Goal: Information Seeking & Learning: Learn about a topic

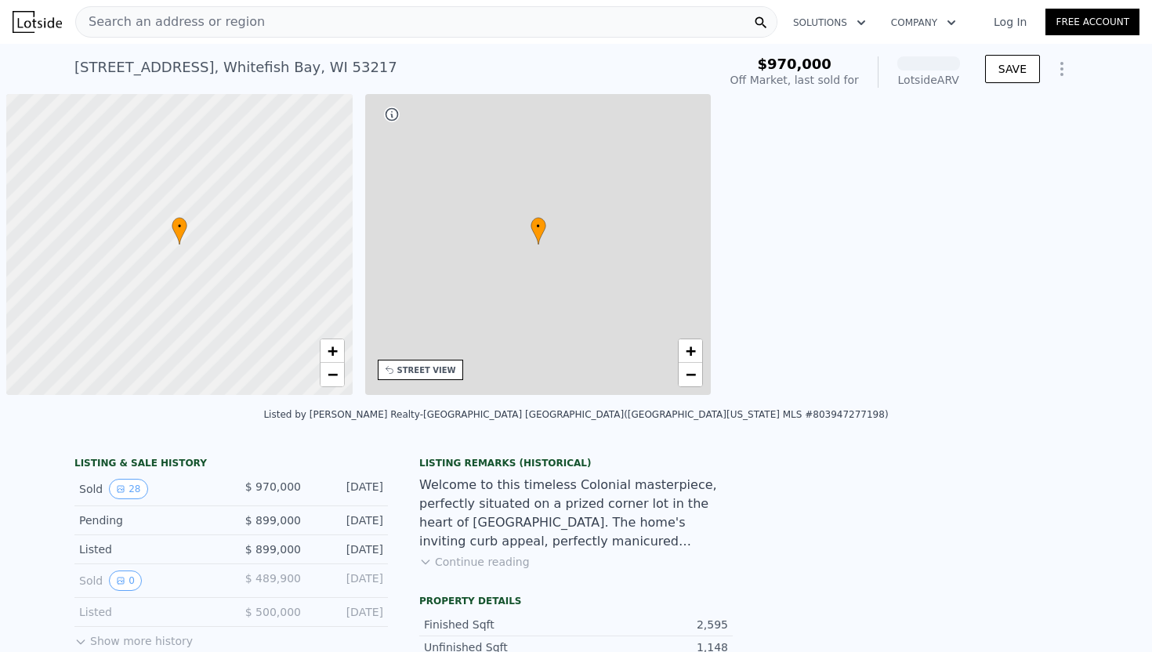
scroll to position [0, 6]
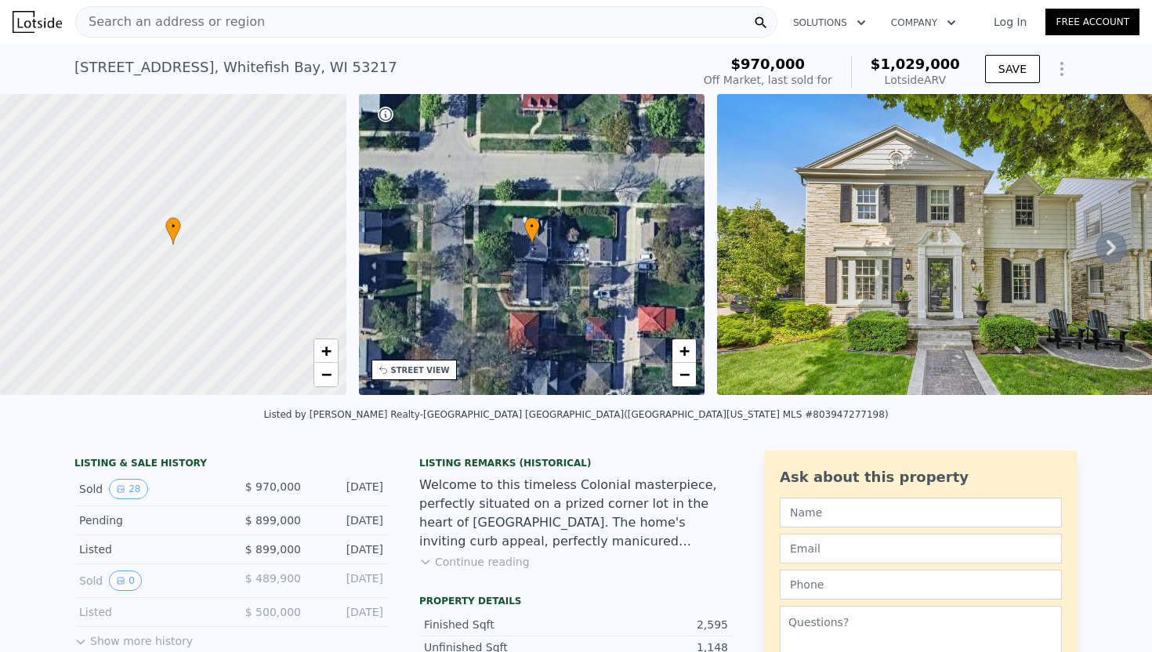
click at [1106, 251] on icon at bounding box center [1110, 247] width 31 height 31
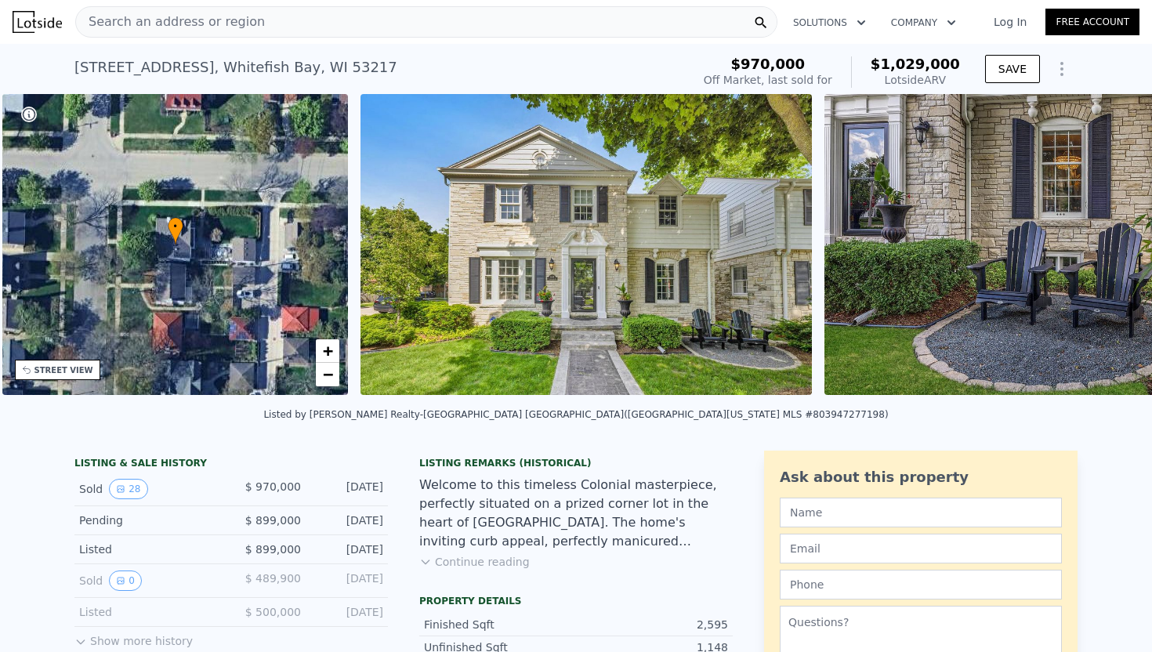
scroll to position [0, 364]
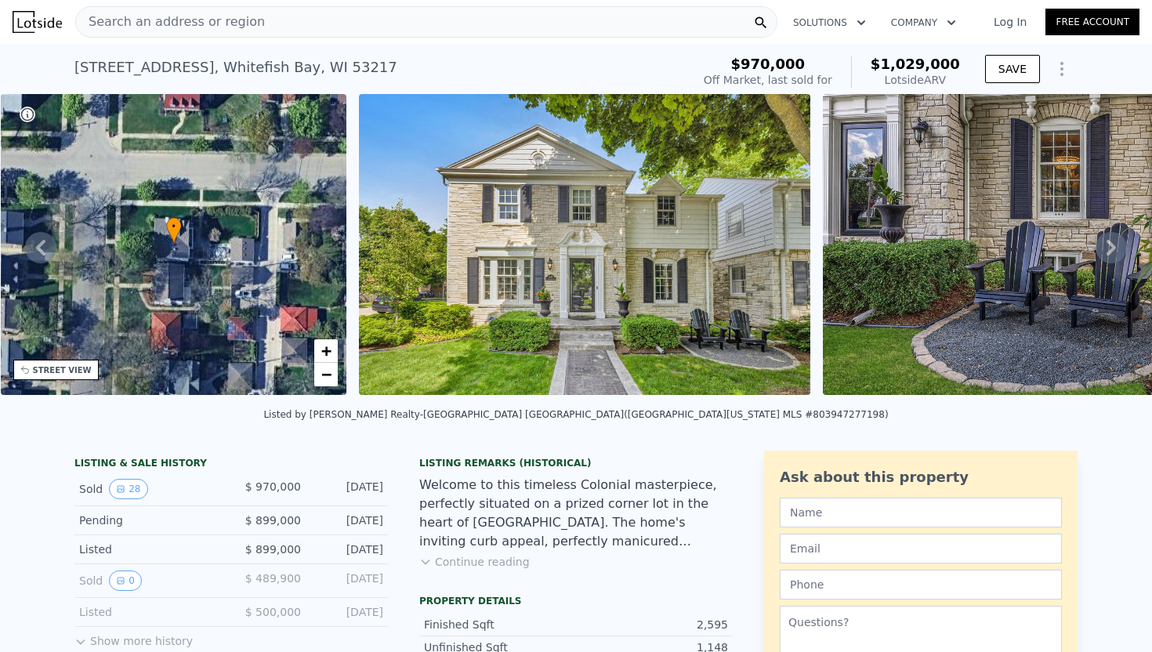
click at [1107, 251] on icon at bounding box center [1110, 248] width 9 height 16
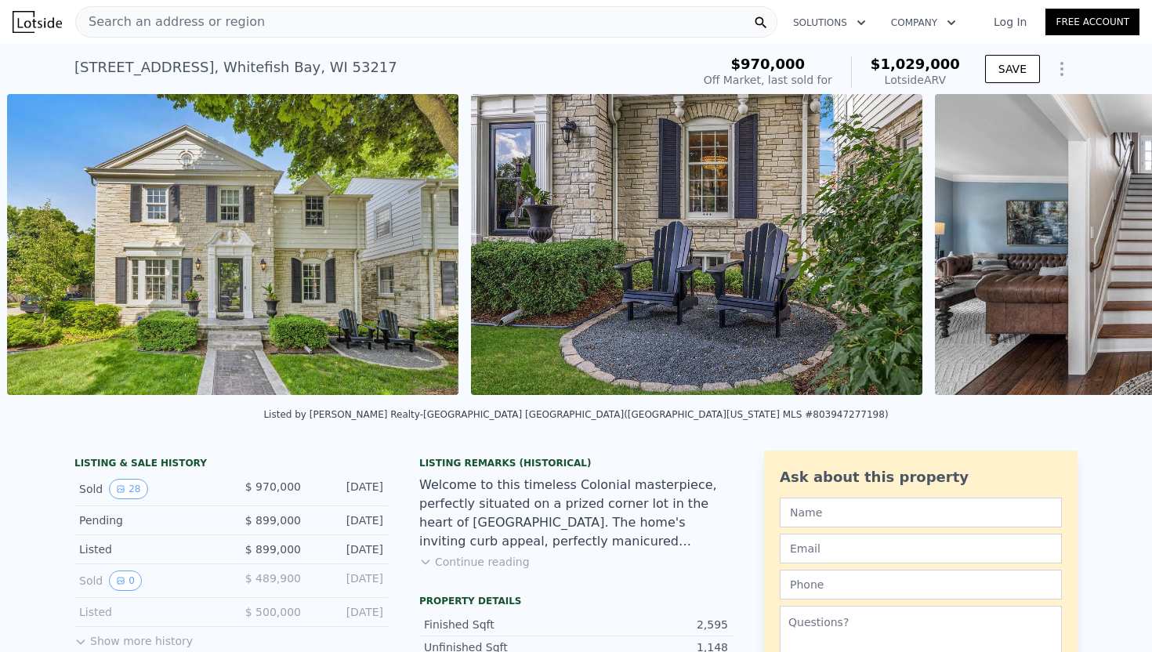
scroll to position [0, 717]
click at [1107, 251] on img at bounding box center [1159, 244] width 450 height 301
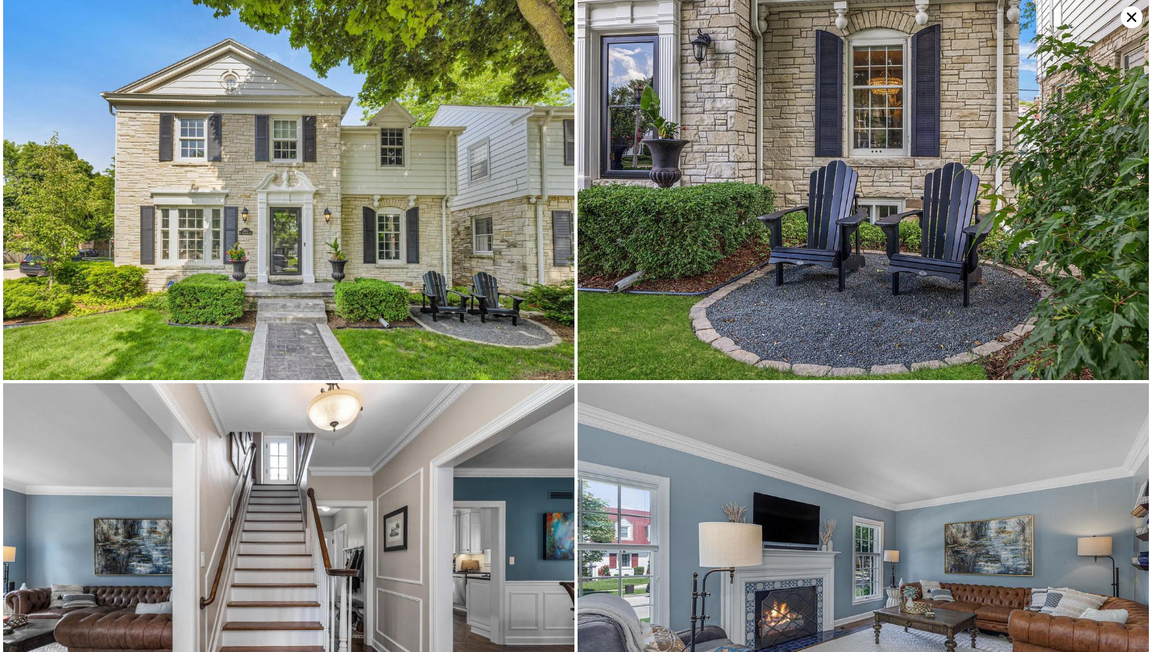
scroll to position [0, 0]
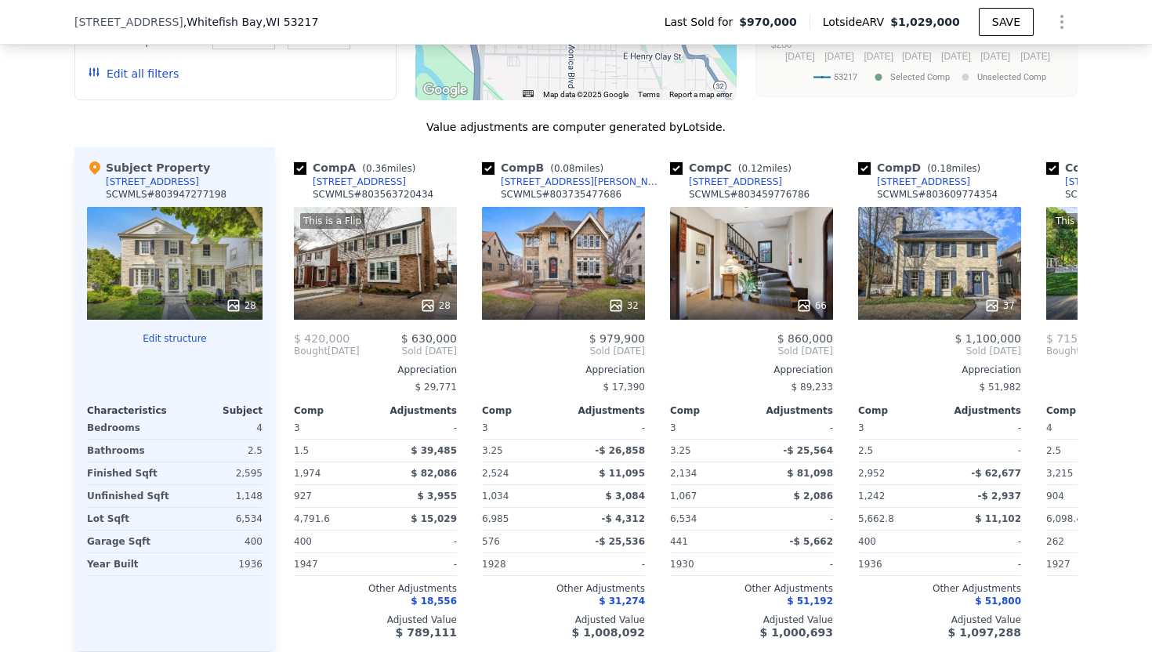
scroll to position [1627, 0]
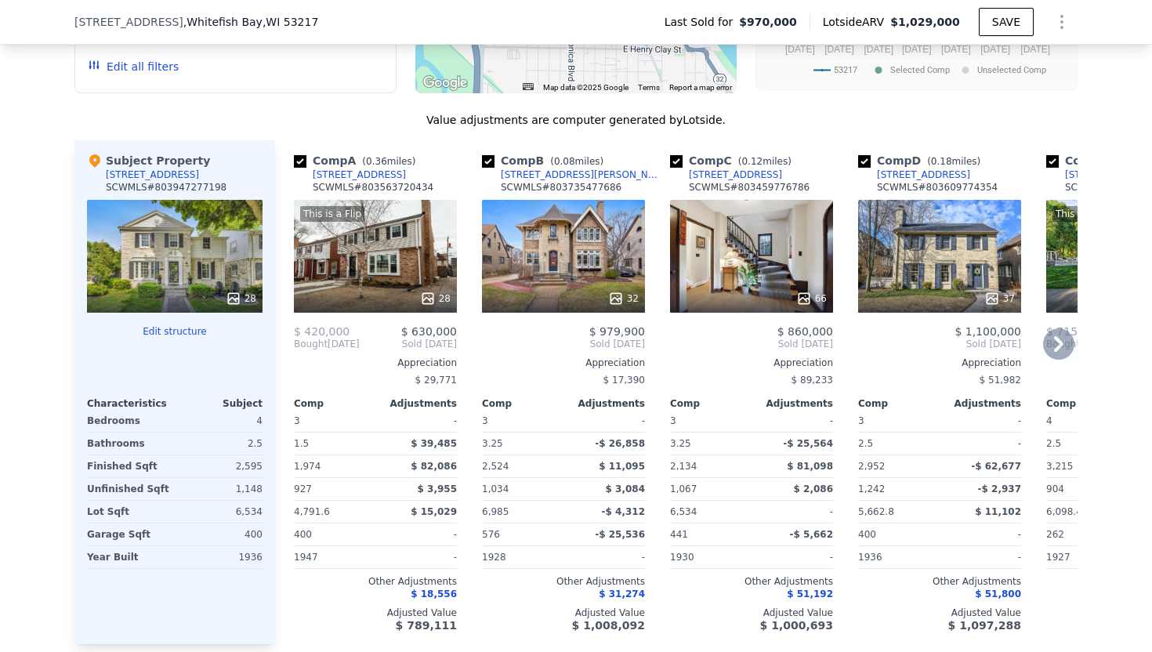
click at [1049, 345] on icon at bounding box center [1058, 343] width 31 height 31
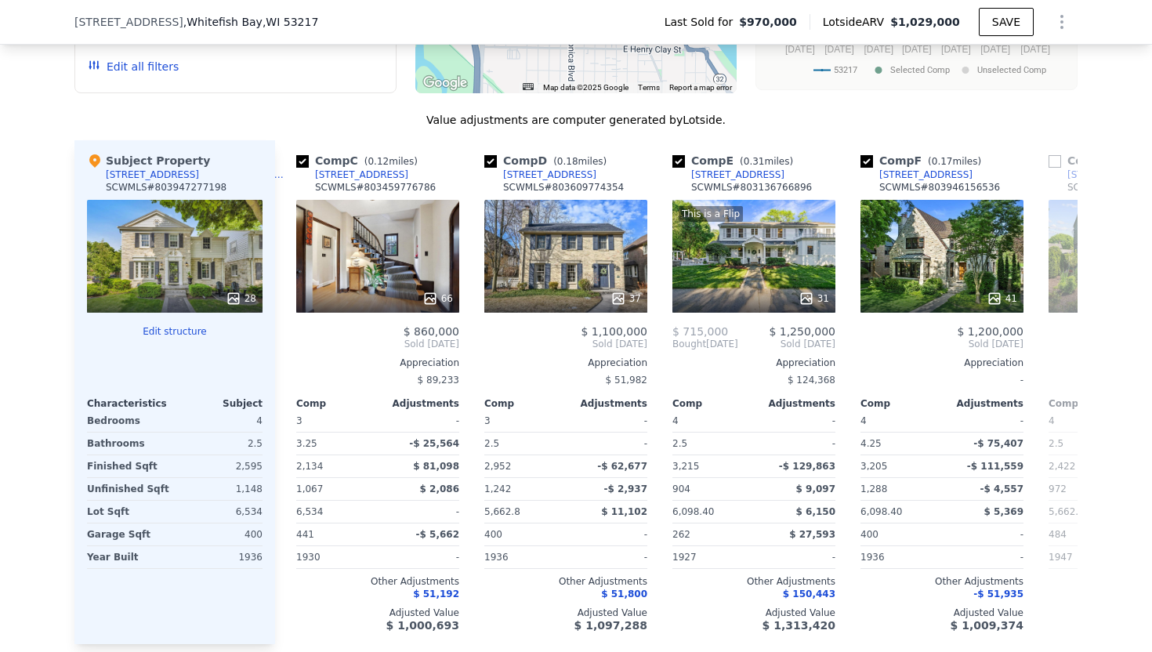
scroll to position [0, 376]
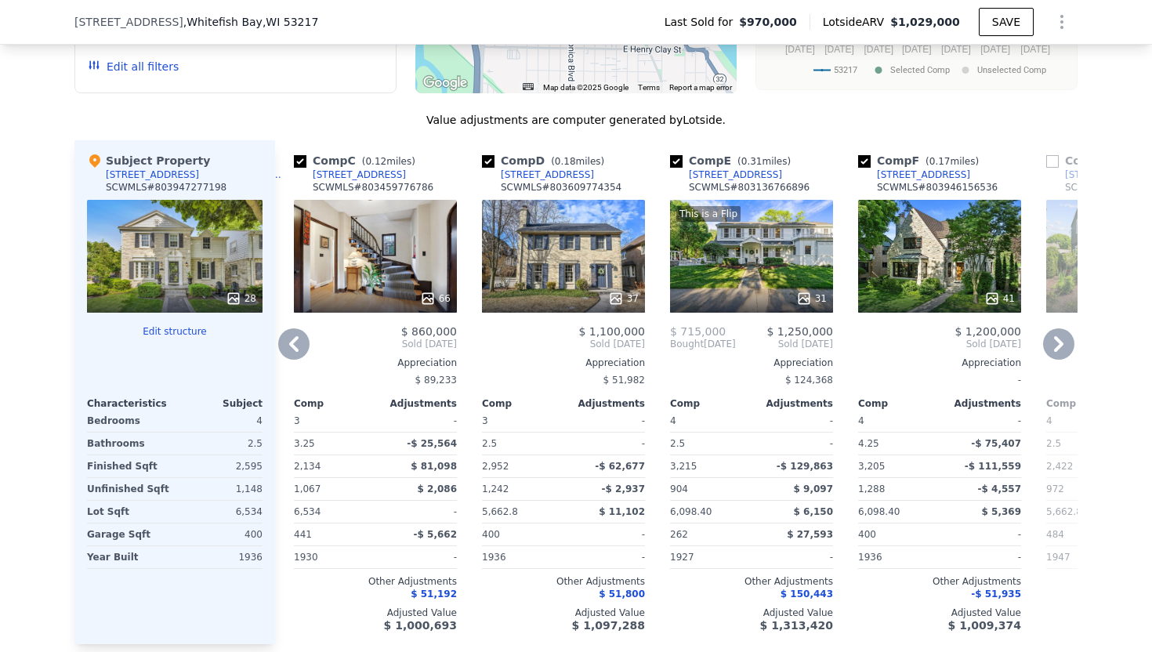
click at [1057, 341] on icon at bounding box center [1058, 343] width 31 height 31
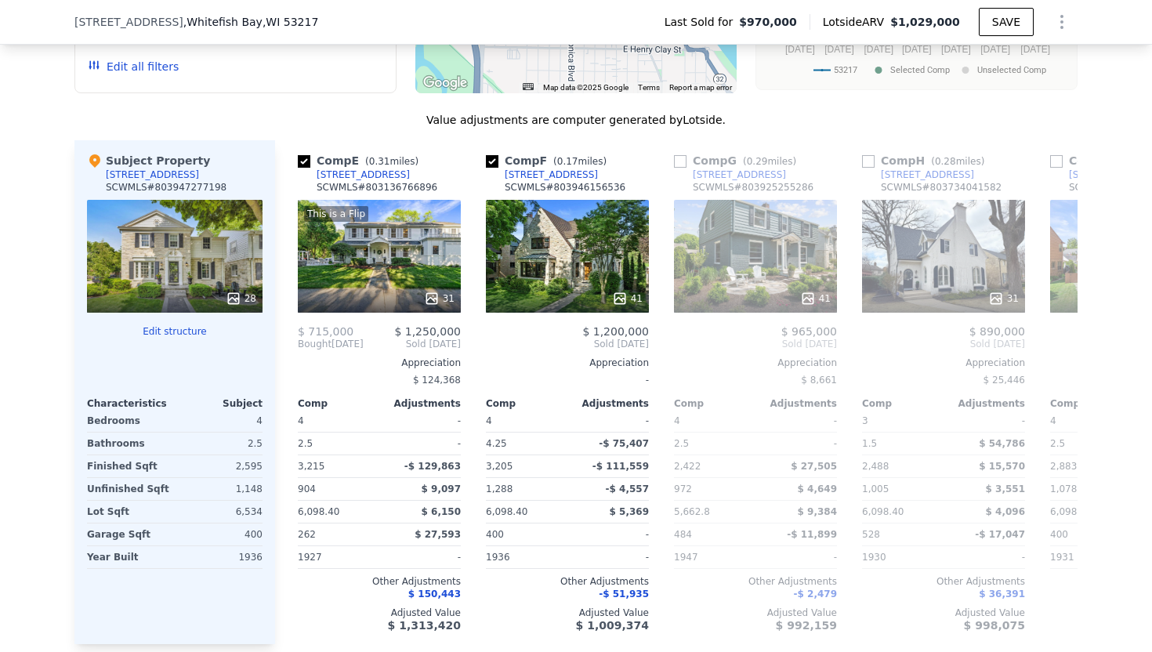
scroll to position [0, 752]
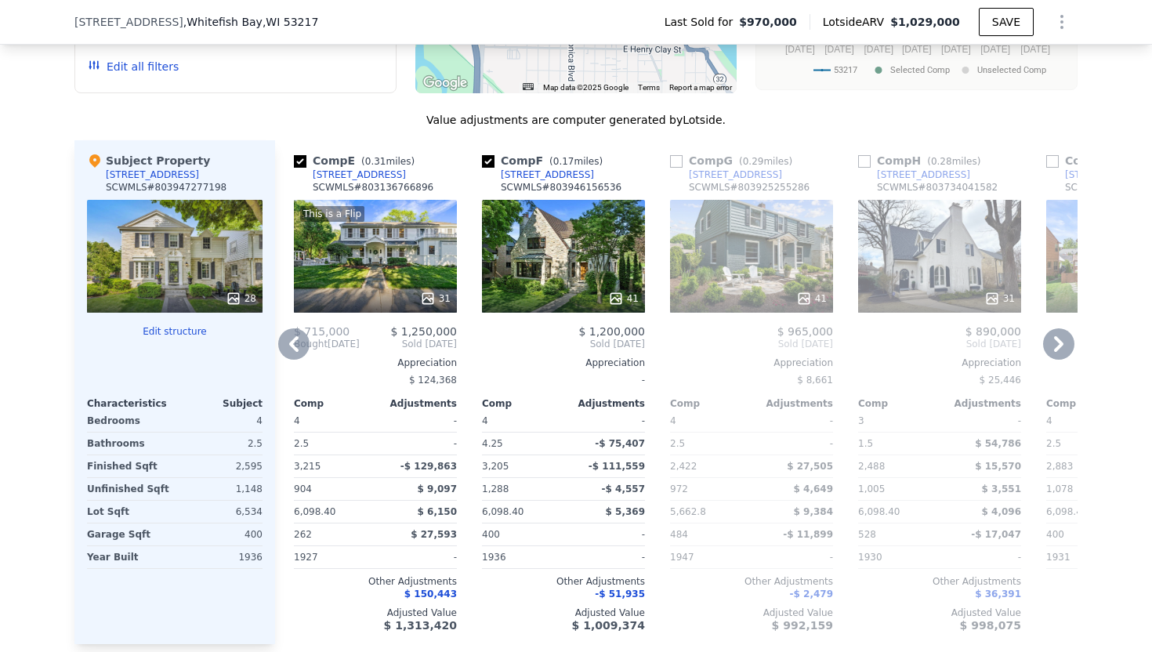
click at [1057, 341] on icon at bounding box center [1058, 343] width 31 height 31
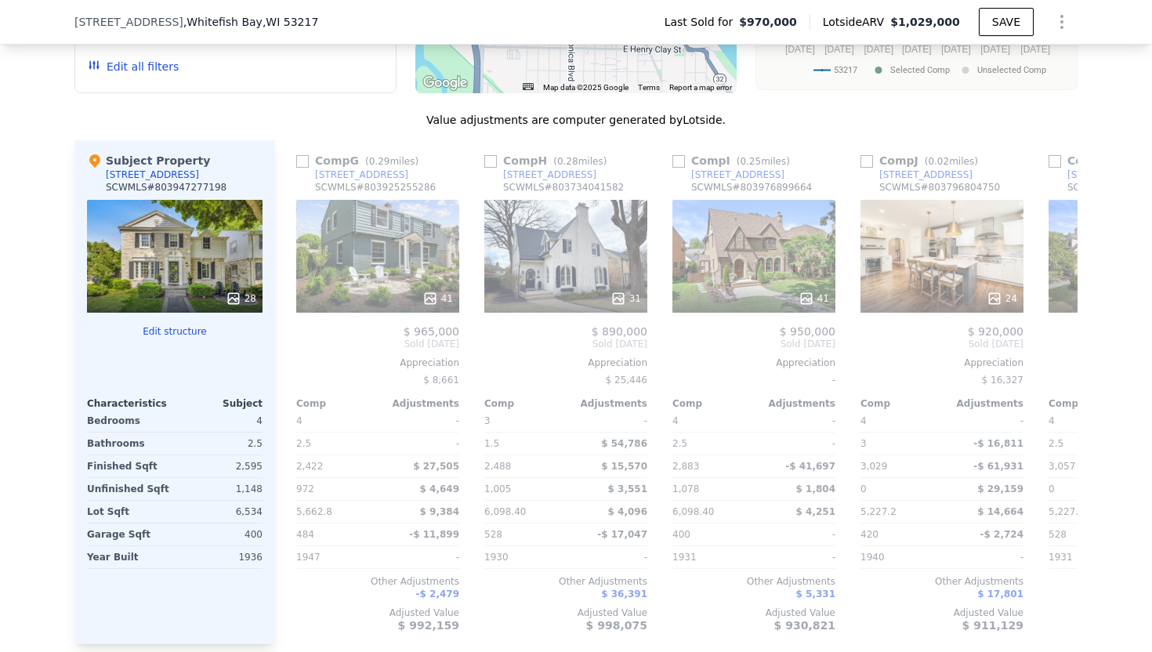
scroll to position [0, 1128]
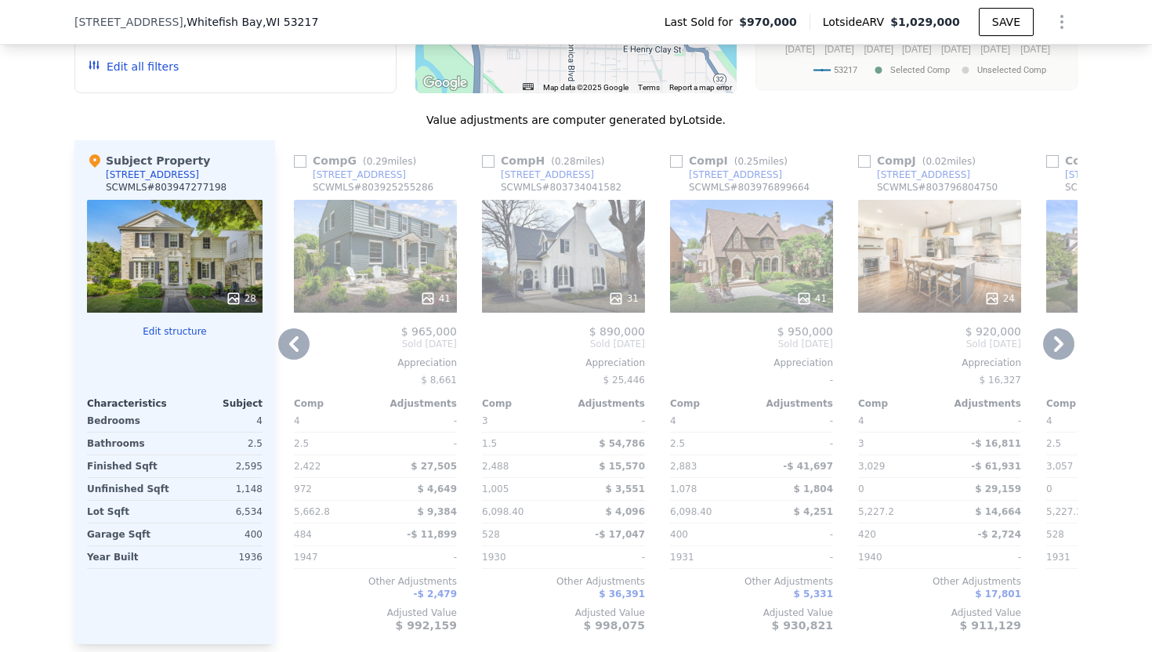
click at [1057, 341] on icon at bounding box center [1058, 343] width 31 height 31
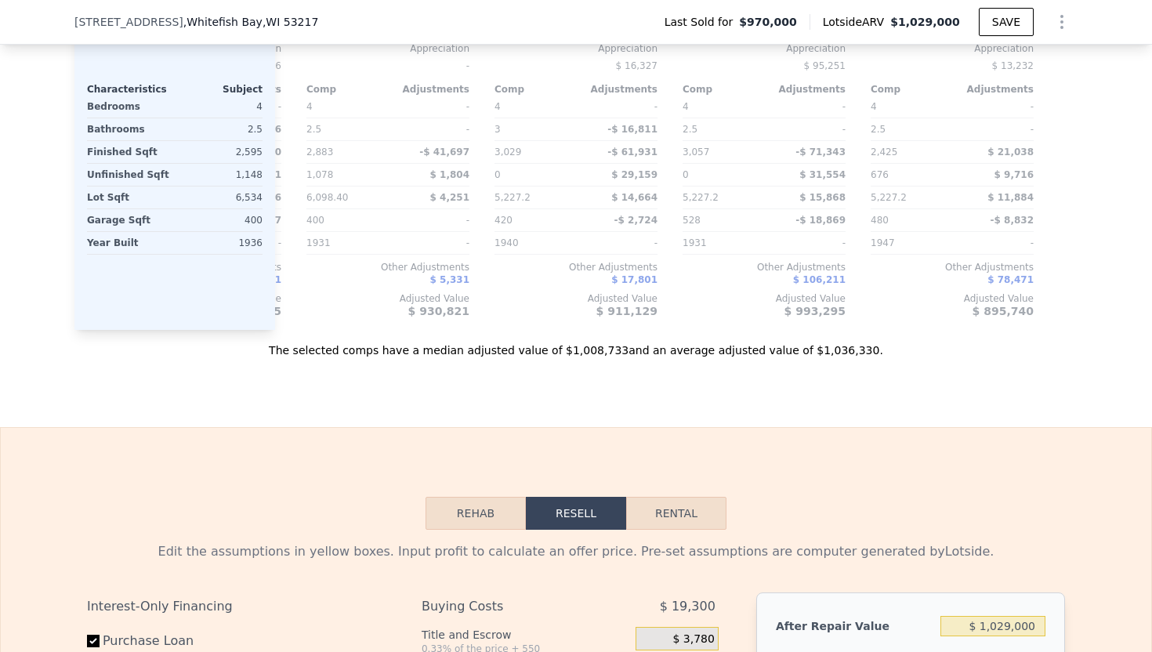
scroll to position [1964, 0]
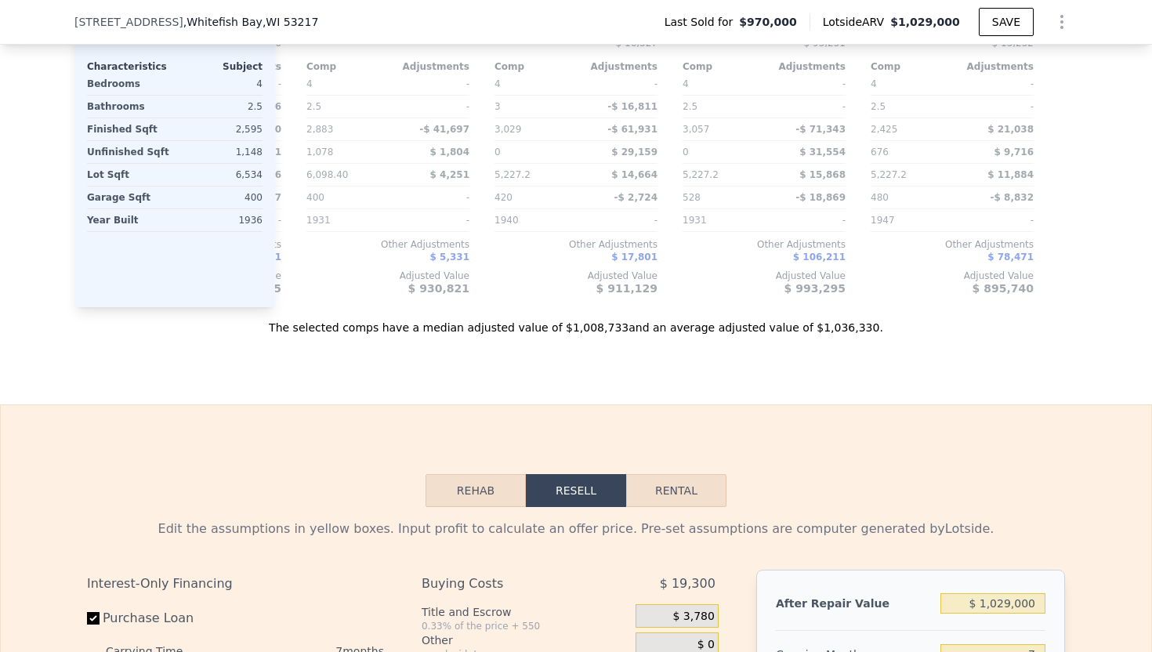
click at [495, 484] on button "Rehab" at bounding box center [476, 490] width 100 height 33
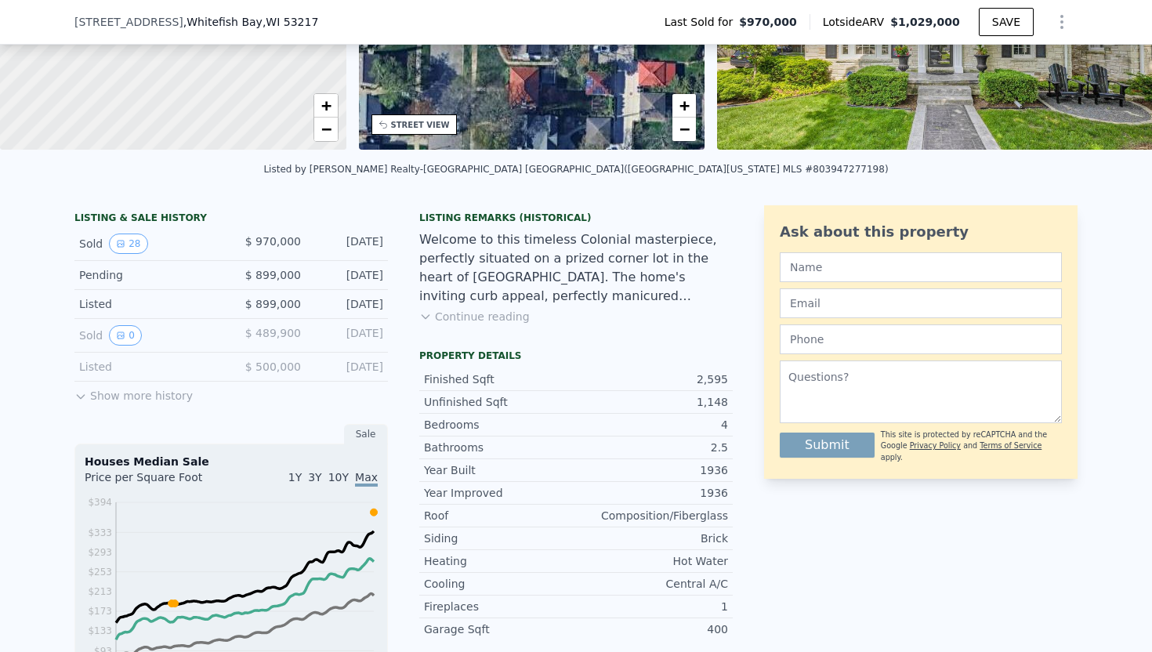
scroll to position [190, 0]
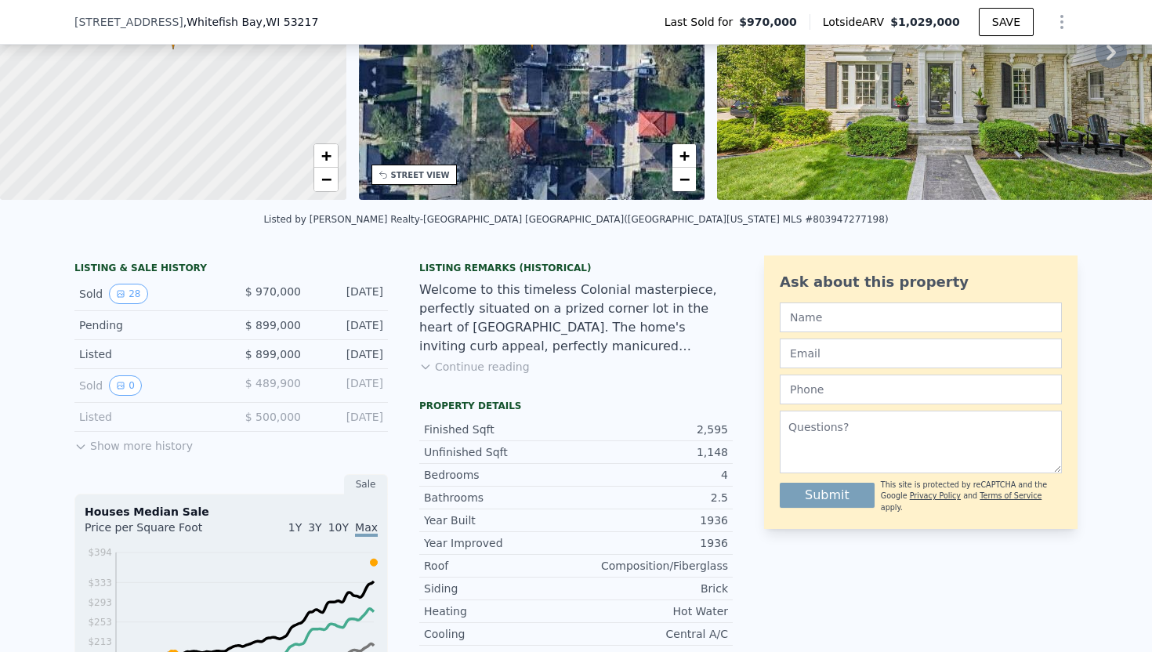
click at [486, 365] on button "Continue reading" at bounding box center [474, 367] width 110 height 16
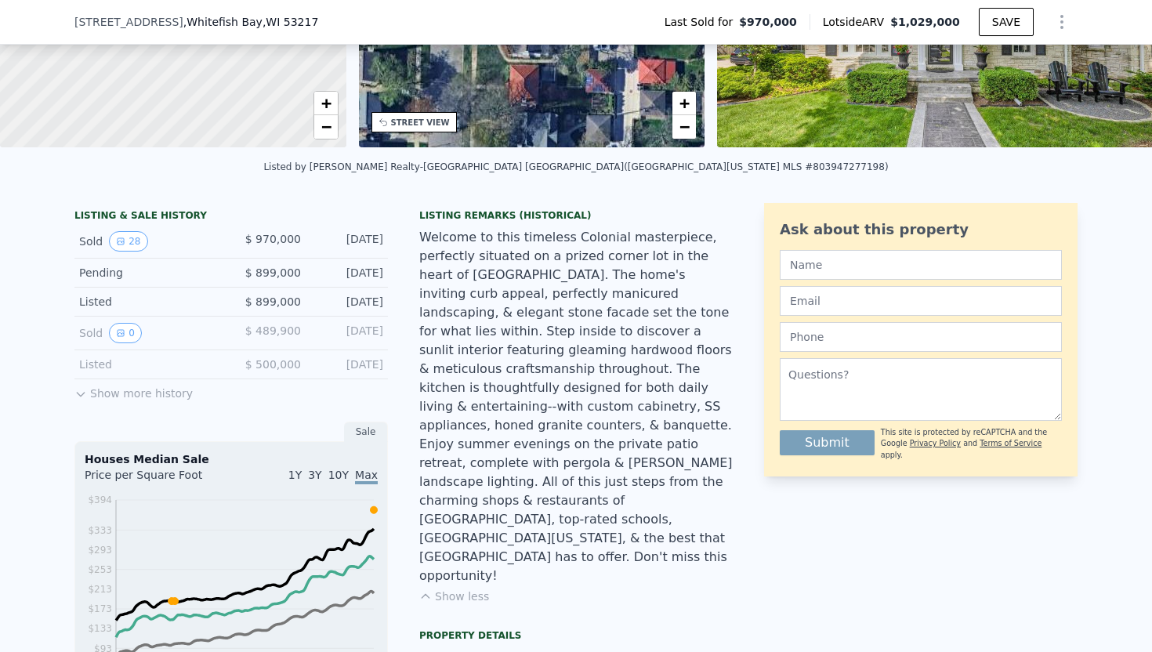
scroll to position [0, 0]
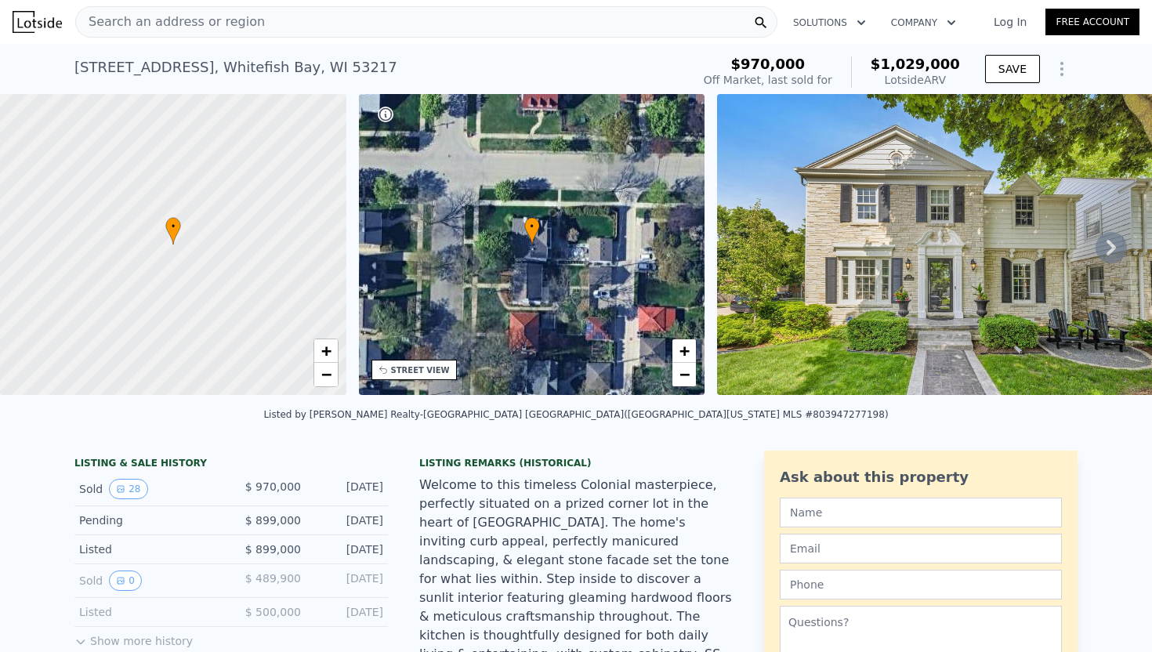
click at [868, 272] on img at bounding box center [942, 244] width 451 height 301
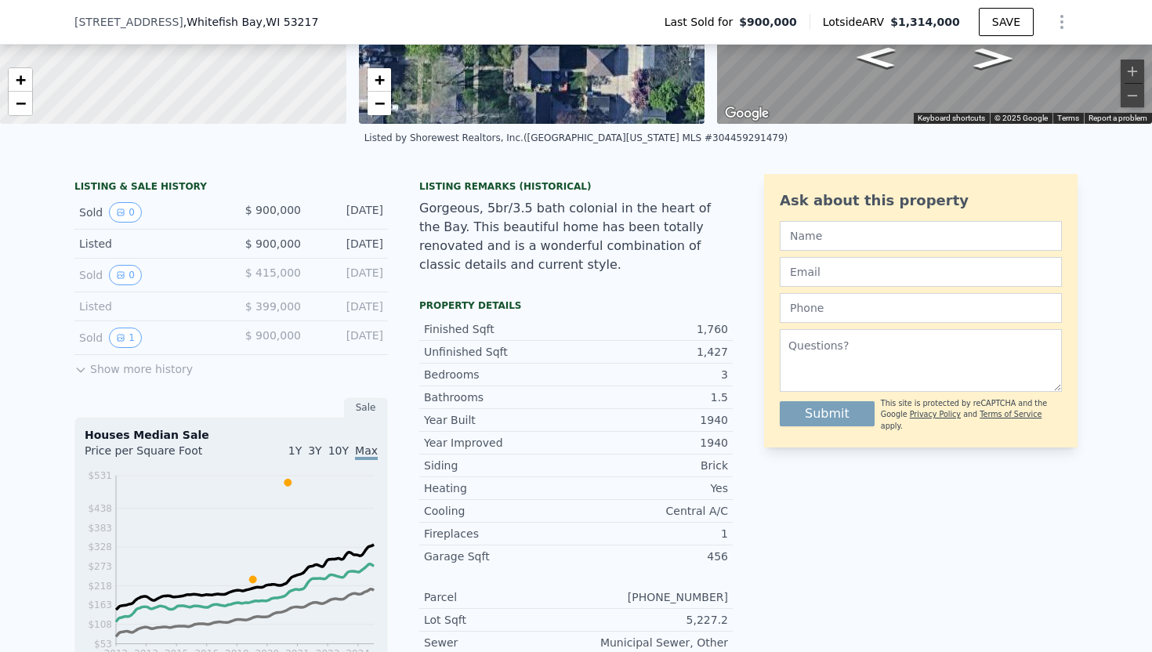
scroll to position [309, 0]
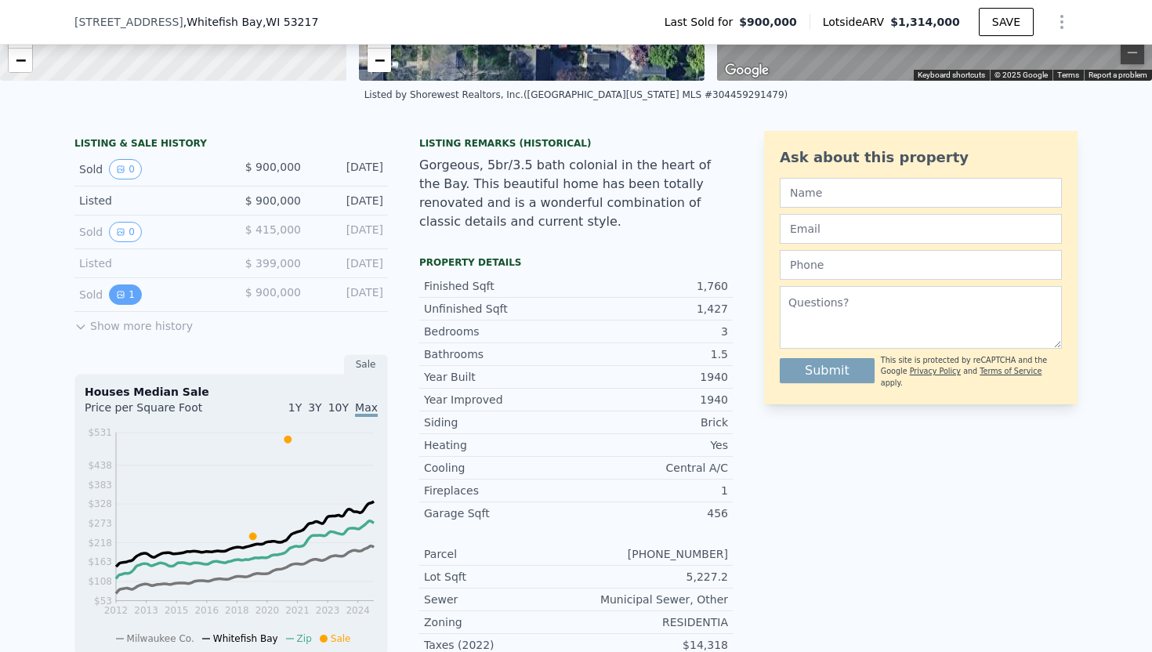
click at [135, 299] on button "1" at bounding box center [125, 294] width 33 height 20
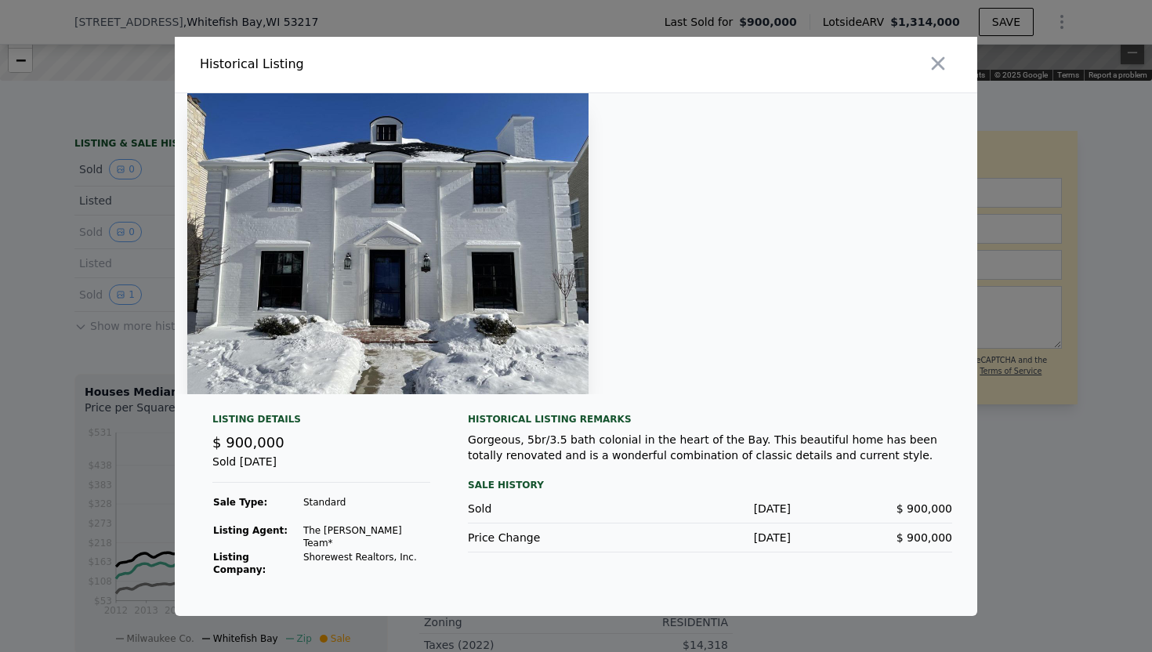
click at [131, 230] on div at bounding box center [576, 326] width 1152 height 652
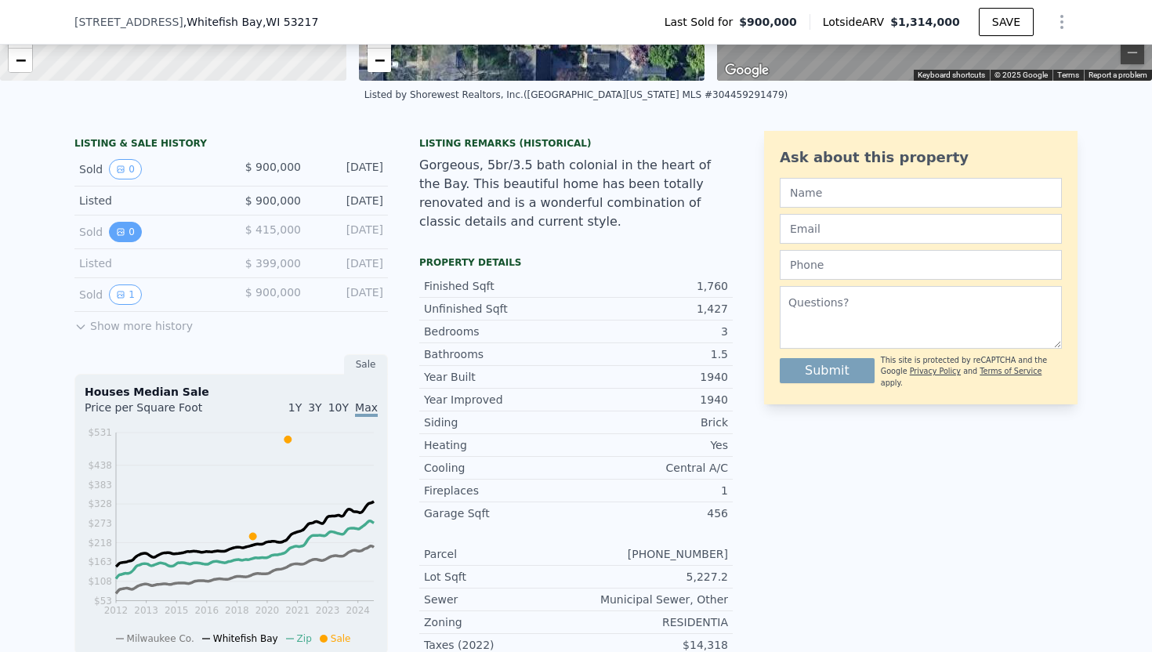
click at [131, 234] on button "0" at bounding box center [125, 232] width 33 height 20
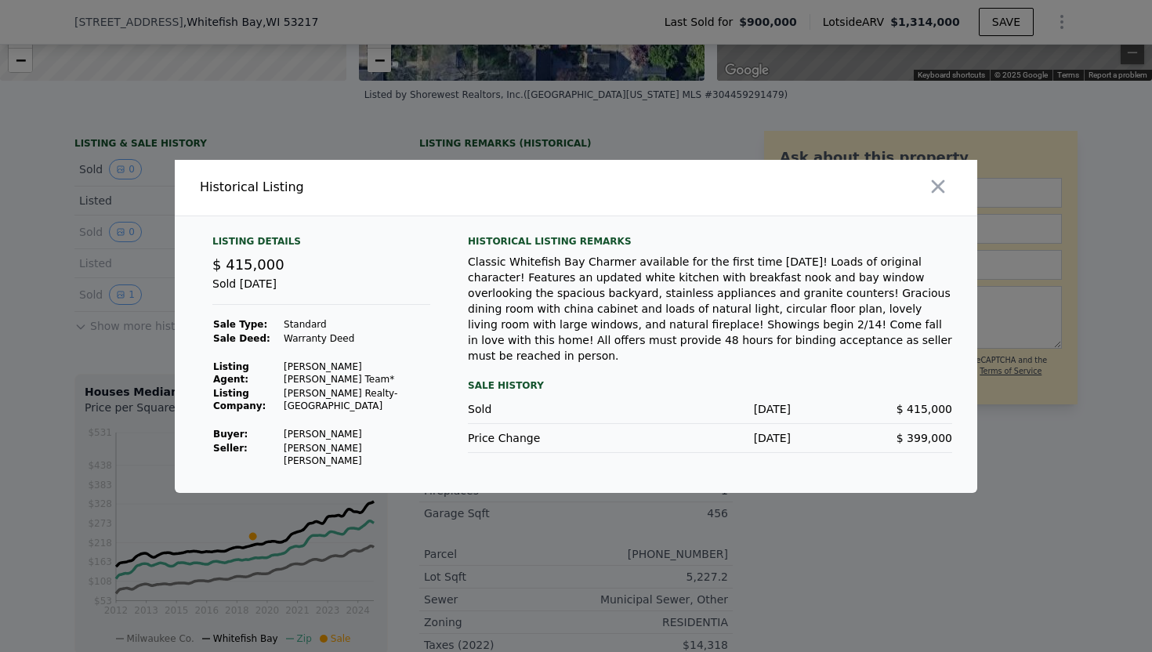
click at [960, 208] on div at bounding box center [779, 188] width 395 height 56
click at [943, 197] on icon "button" at bounding box center [938, 187] width 22 height 22
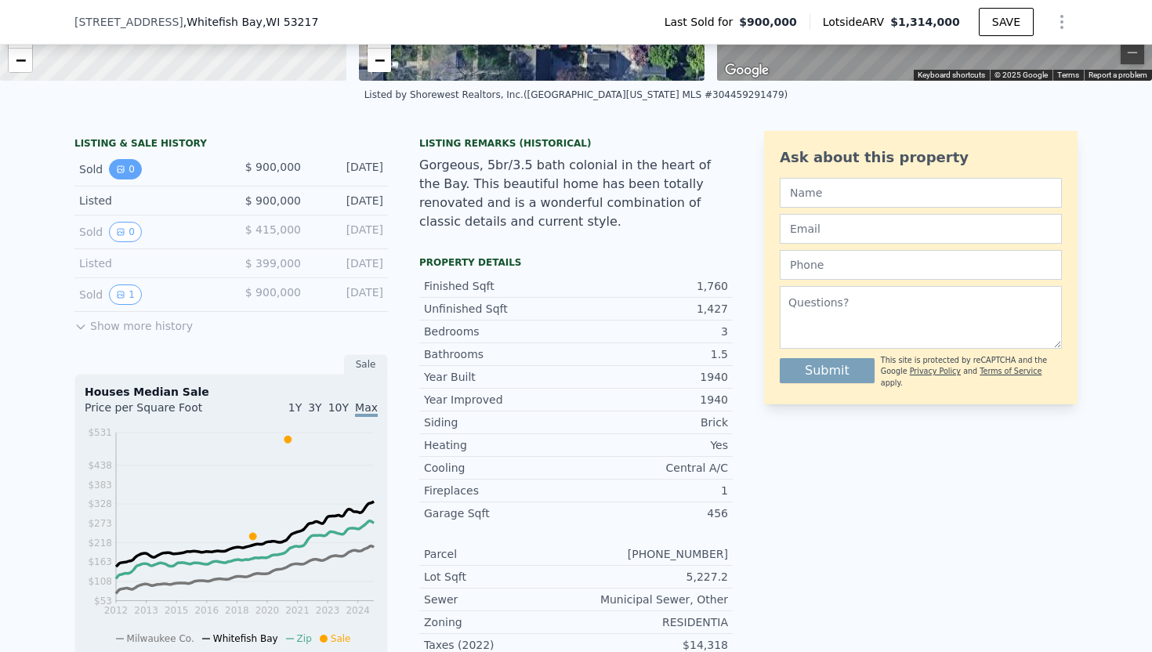
click at [123, 168] on icon "View historical data" at bounding box center [121, 169] width 6 height 6
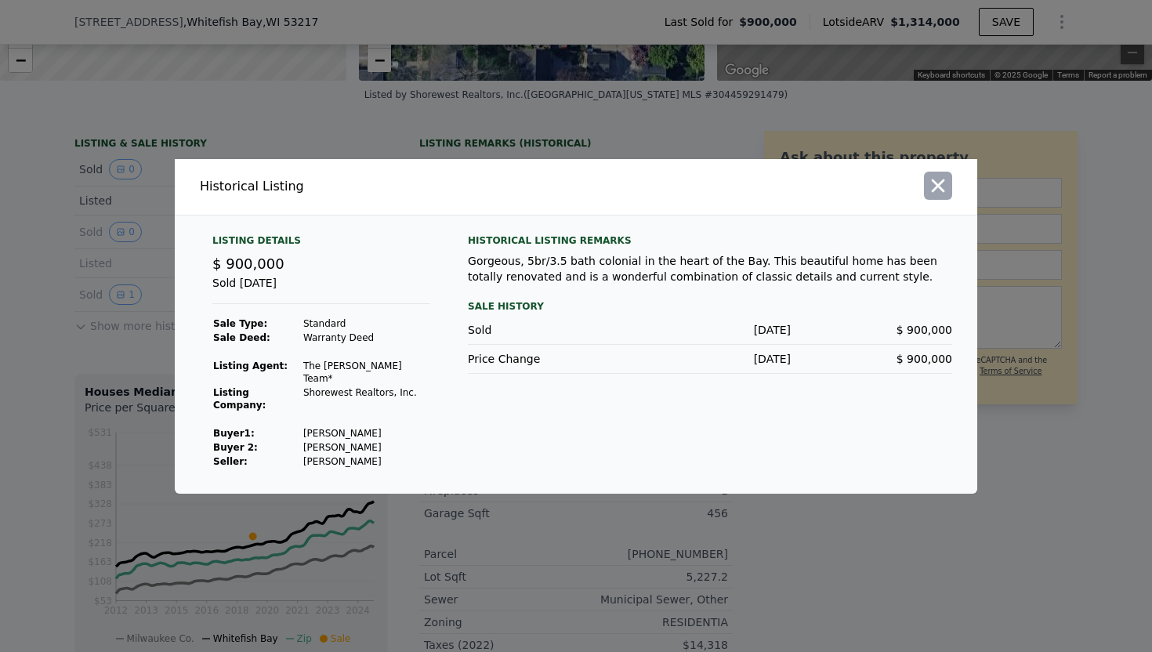
click at [944, 196] on icon "button" at bounding box center [938, 186] width 22 height 22
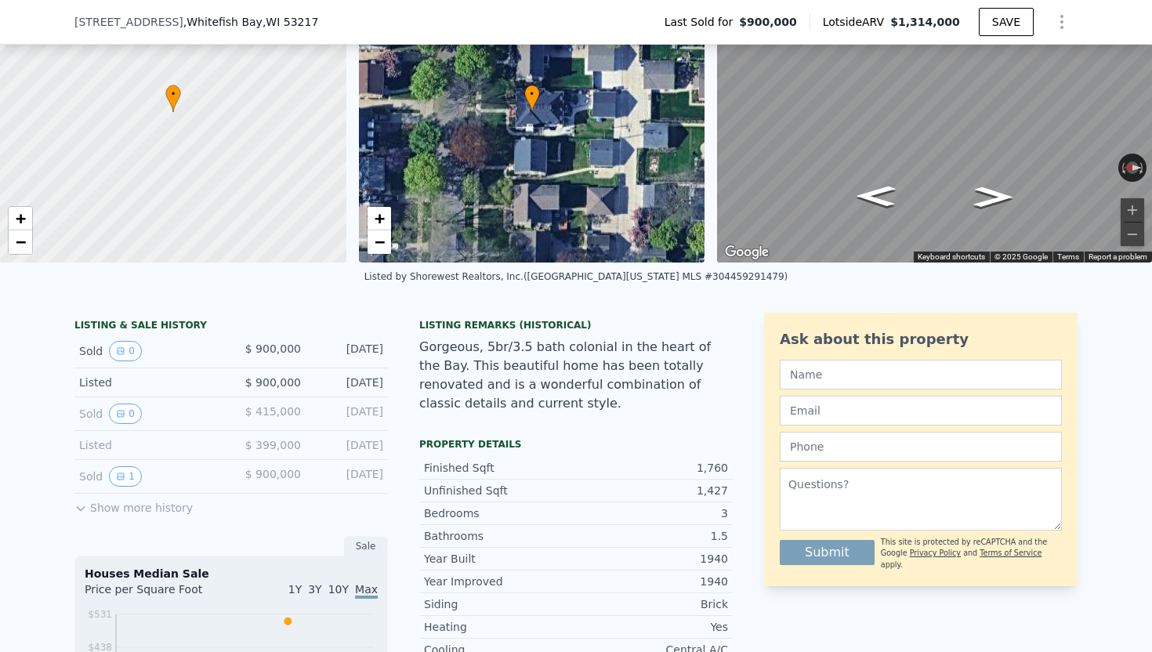
scroll to position [0, 0]
